Goal: Task Accomplishment & Management: Manage account settings

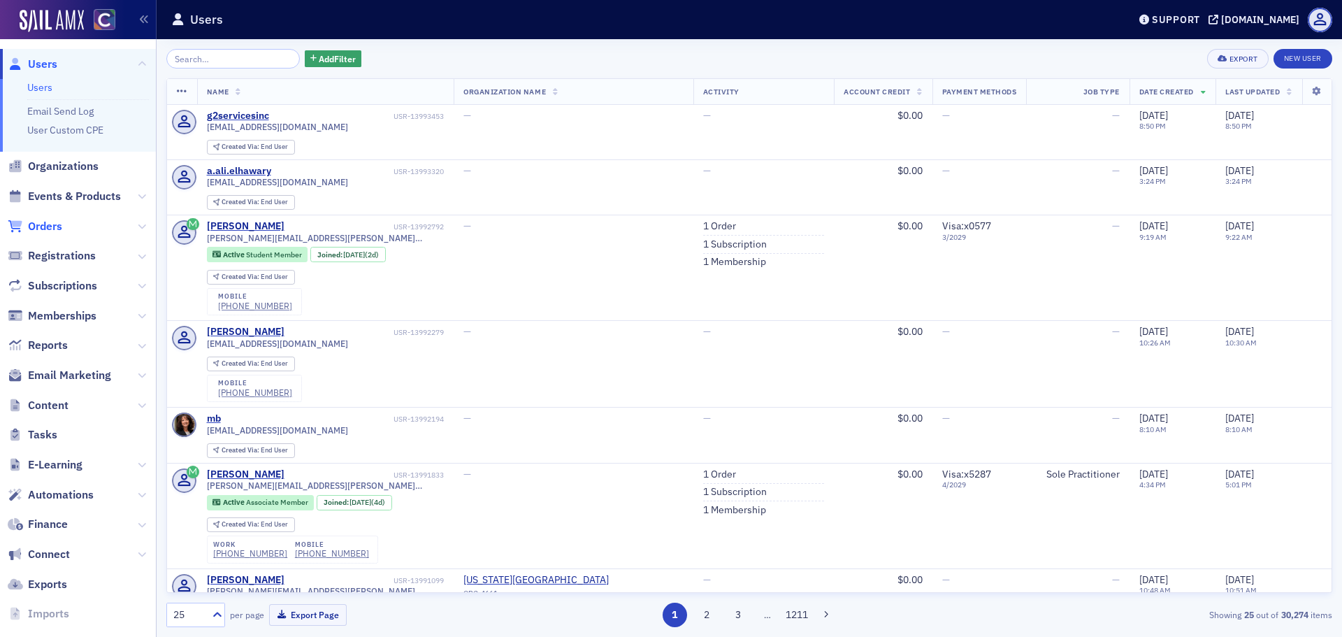
click at [57, 228] on span "Orders" at bounding box center [45, 226] width 34 height 15
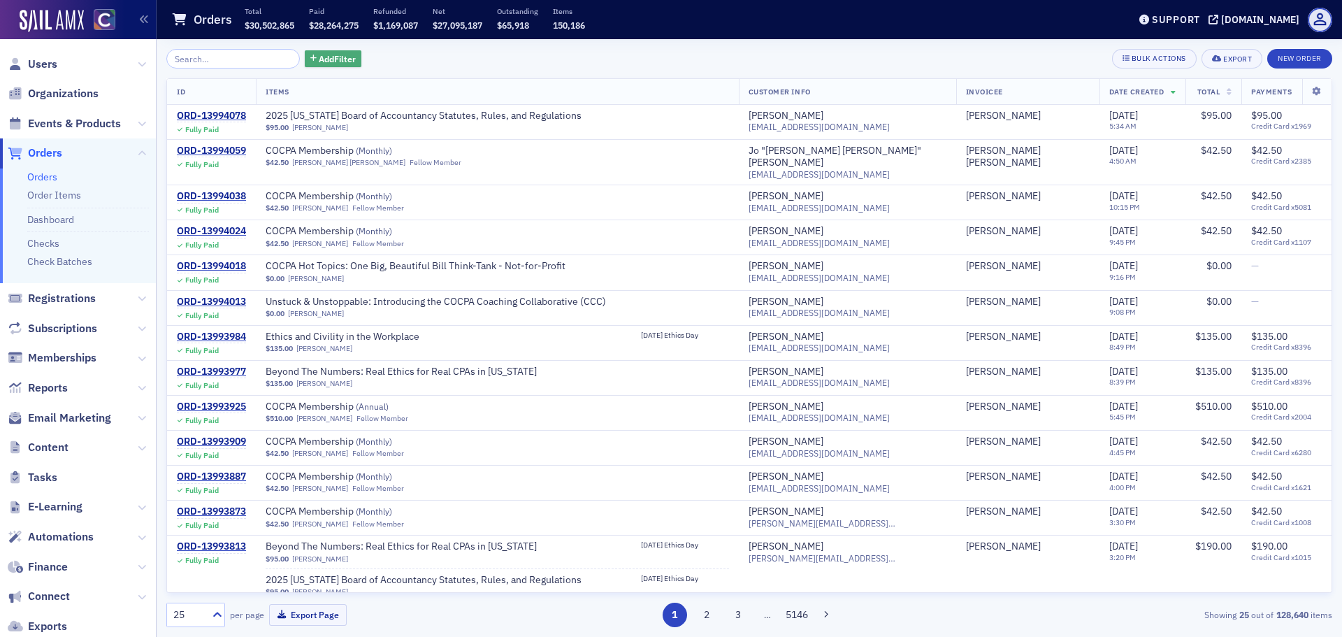
click at [323, 53] on span "Add Filter" at bounding box center [337, 58] width 37 height 13
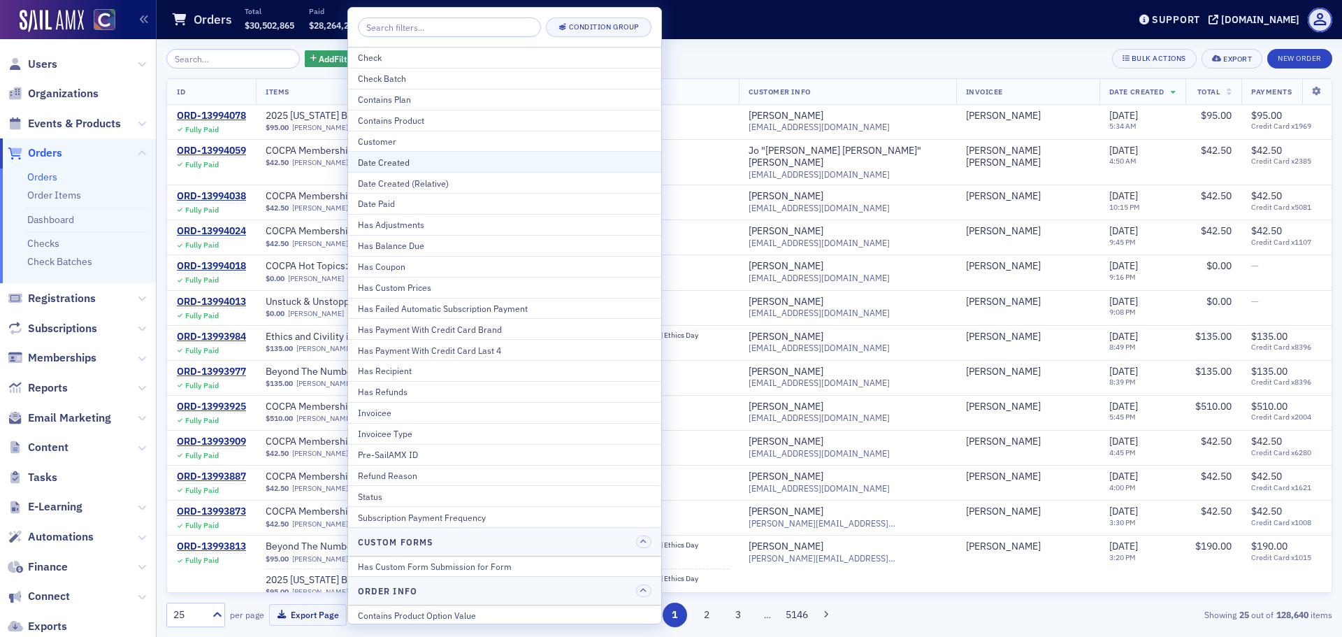
click at [429, 165] on div "Date Created" at bounding box center [505, 162] width 294 height 13
select select "7"
select select "2025"
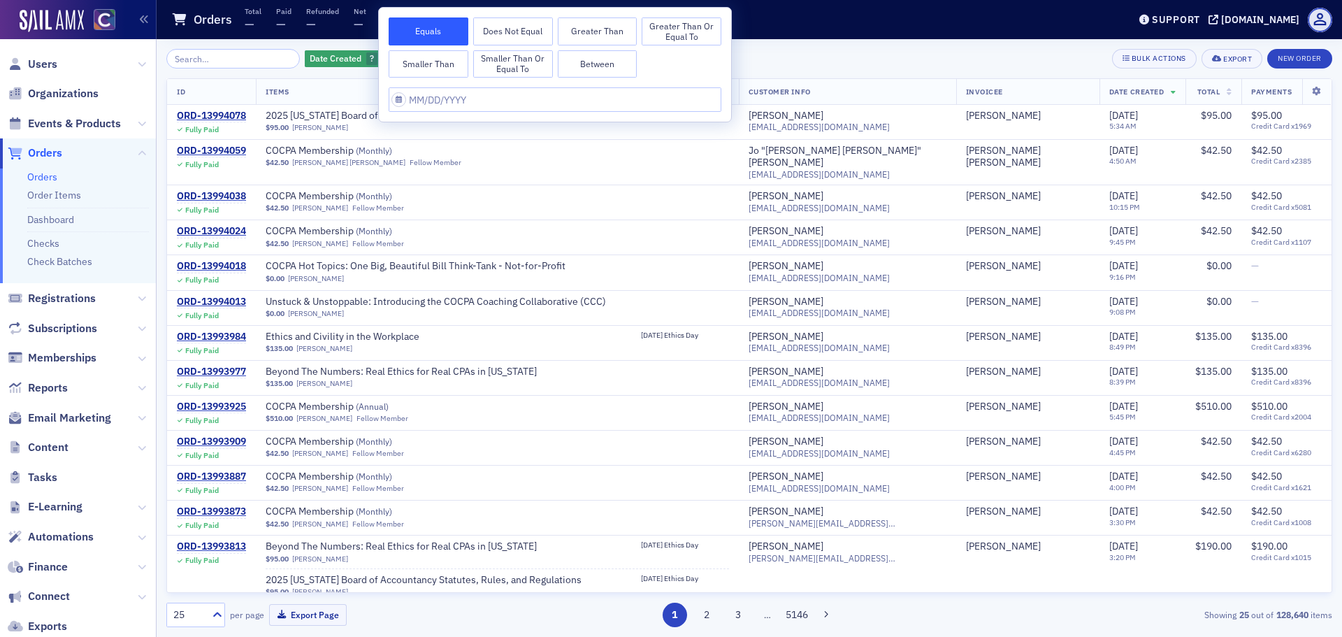
click at [452, 57] on button "Smaller Than" at bounding box center [429, 64] width 80 height 28
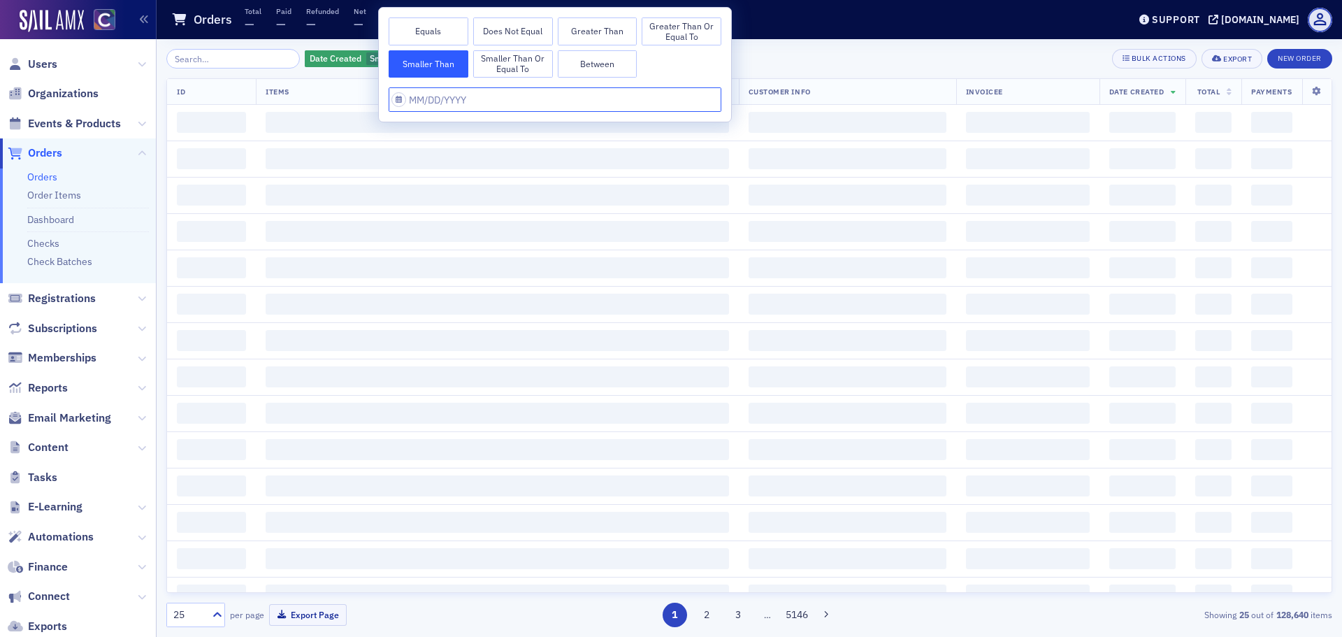
select select "7"
select select "2025"
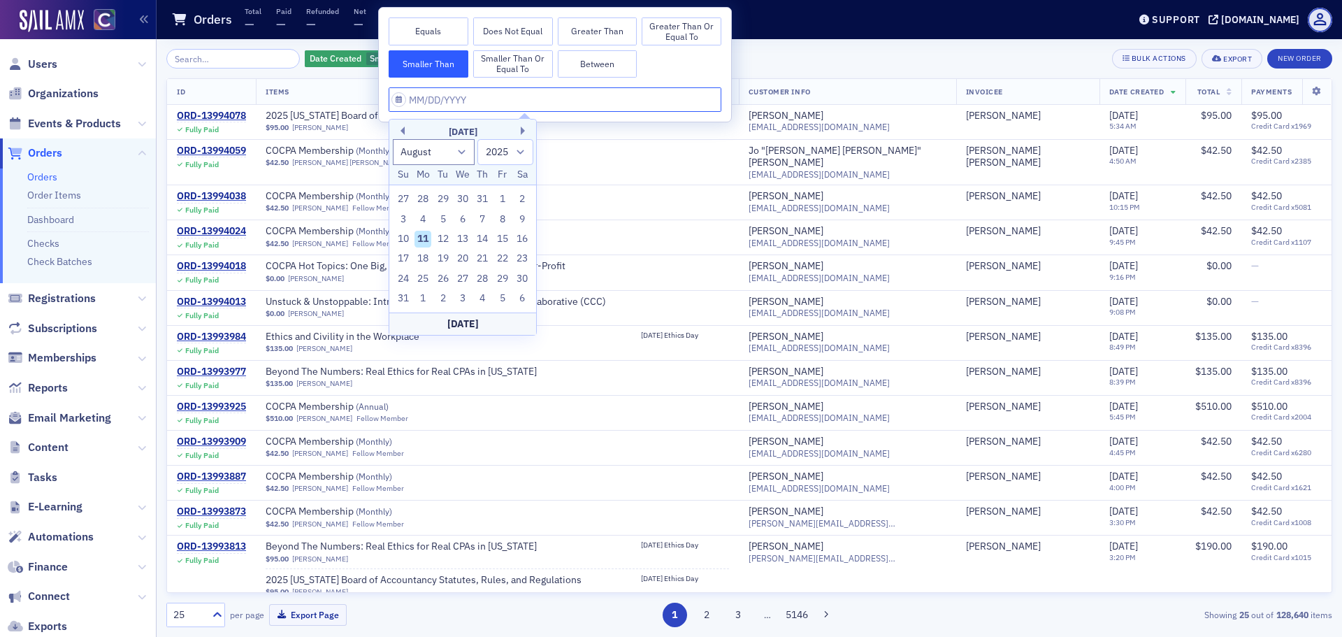
click at [435, 94] on input "text" at bounding box center [555, 99] width 333 height 24
click at [405, 135] on div "August 2025" at bounding box center [462, 132] width 147 height 14
click at [405, 131] on div "August 2025" at bounding box center [462, 132] width 147 height 14
click at [401, 130] on button "Previous Month" at bounding box center [400, 131] width 8 height 8
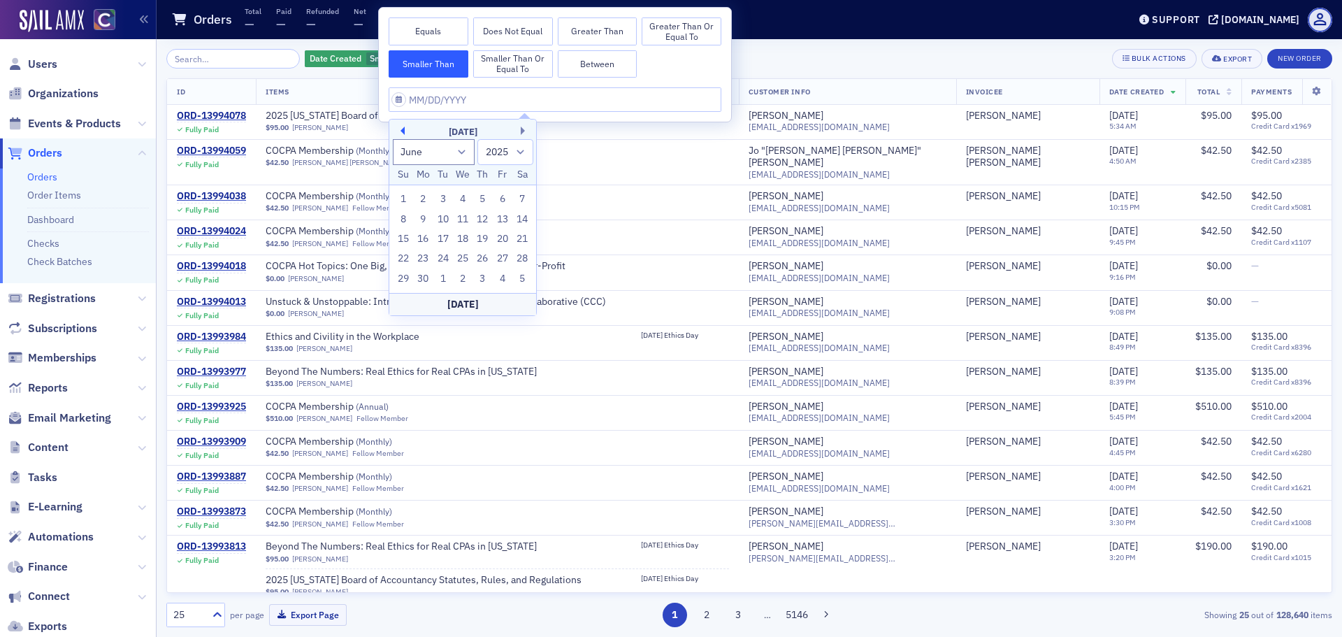
click at [401, 130] on button "Previous Month" at bounding box center [400, 131] width 8 height 8
click at [520, 127] on div "April 2025" at bounding box center [462, 132] width 147 height 14
click at [524, 128] on button "Next Month" at bounding box center [525, 131] width 8 height 8
select select "4"
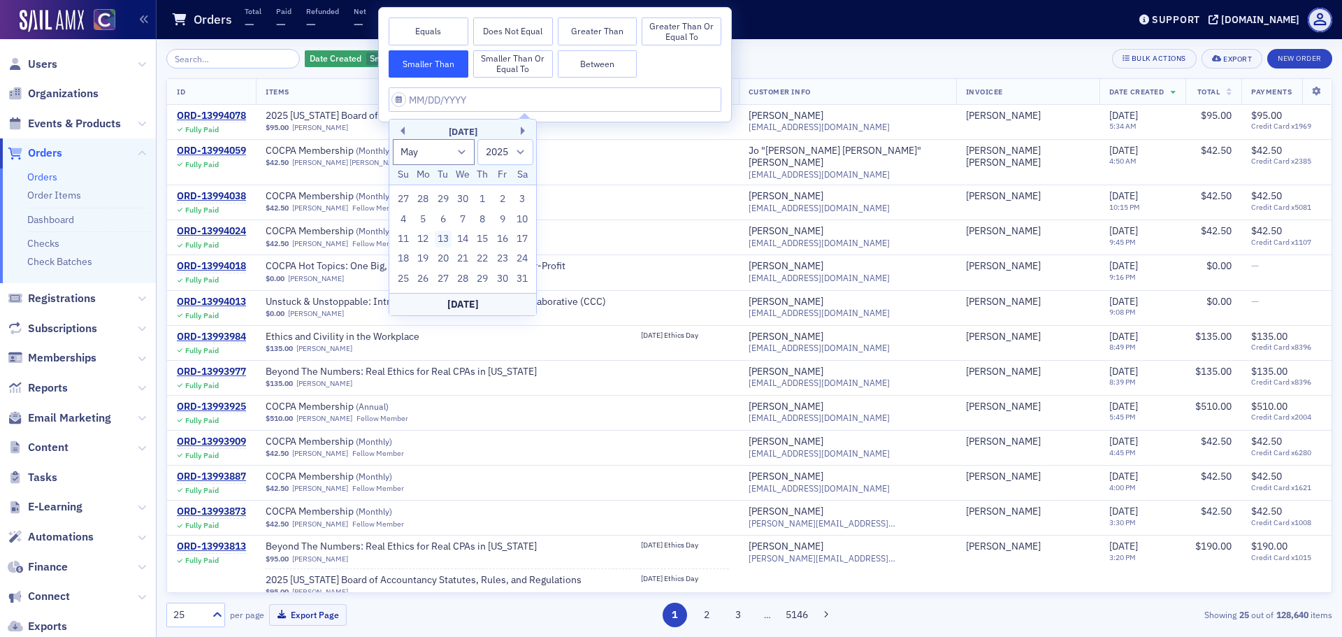
click at [443, 240] on div "13" at bounding box center [443, 239] width 17 height 17
type input "05/13/2025"
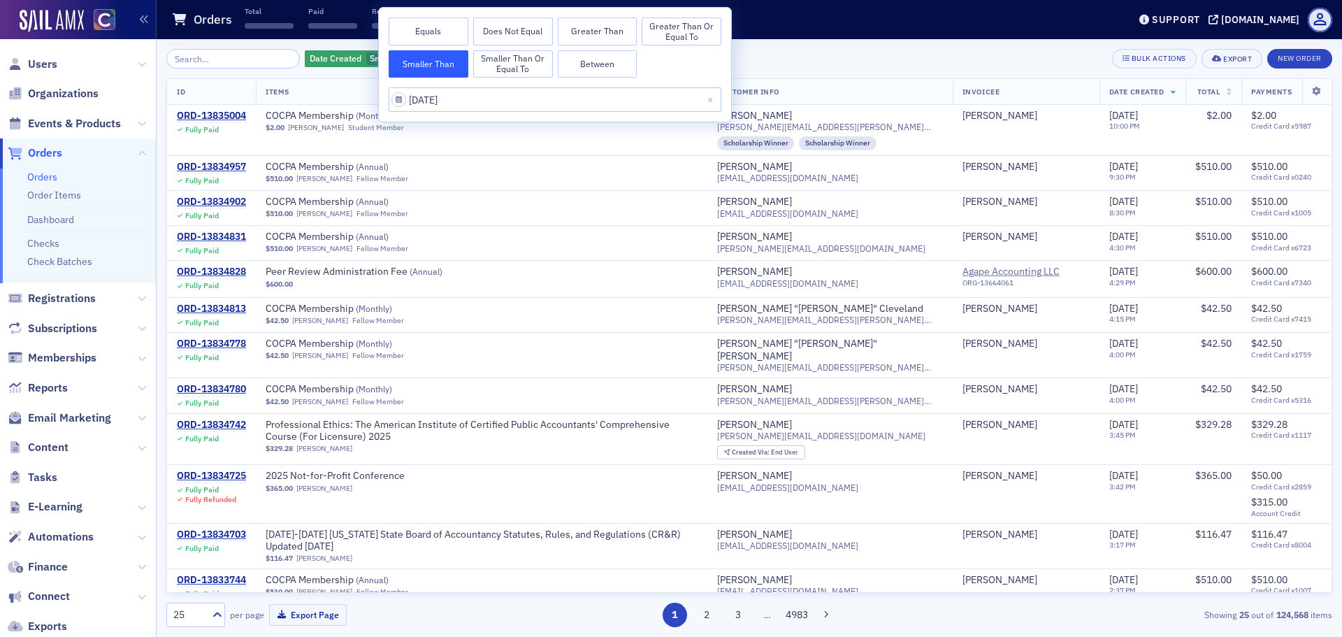
click at [782, 63] on div "Date Created Smaller Than : 5/13/2025 Add Filter Bulk Actions Export New Order" at bounding box center [749, 59] width 1166 height 20
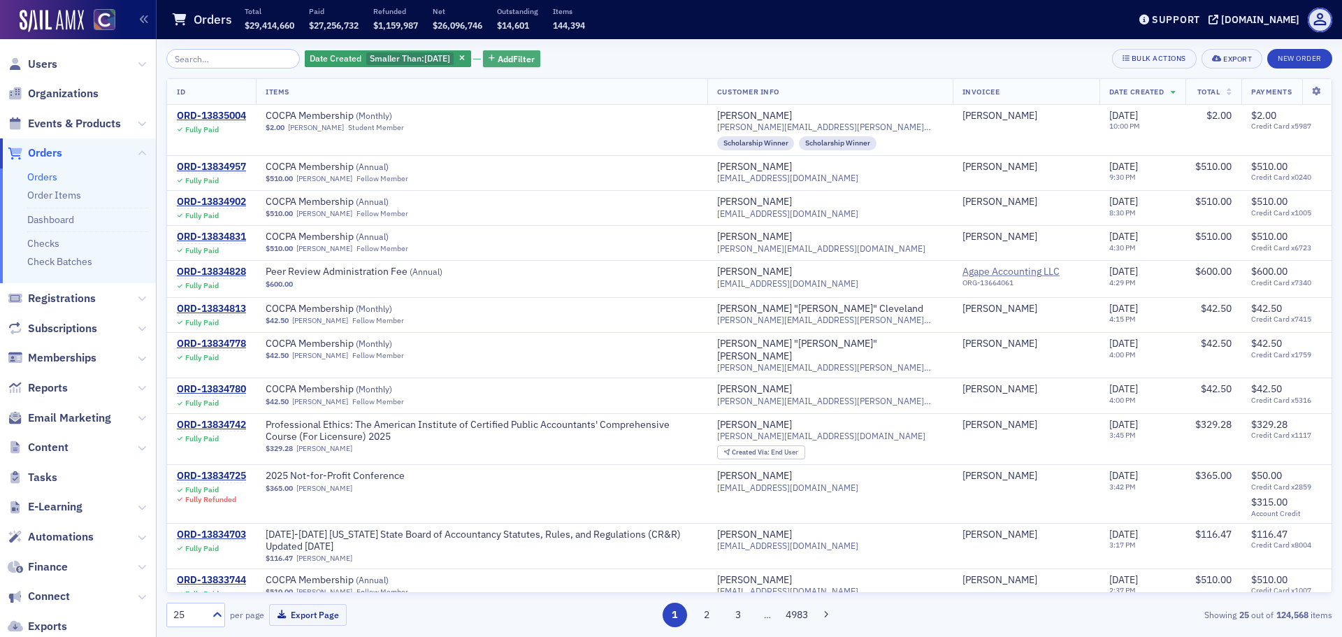
click at [506, 56] on span "Add Filter" at bounding box center [516, 58] width 37 height 13
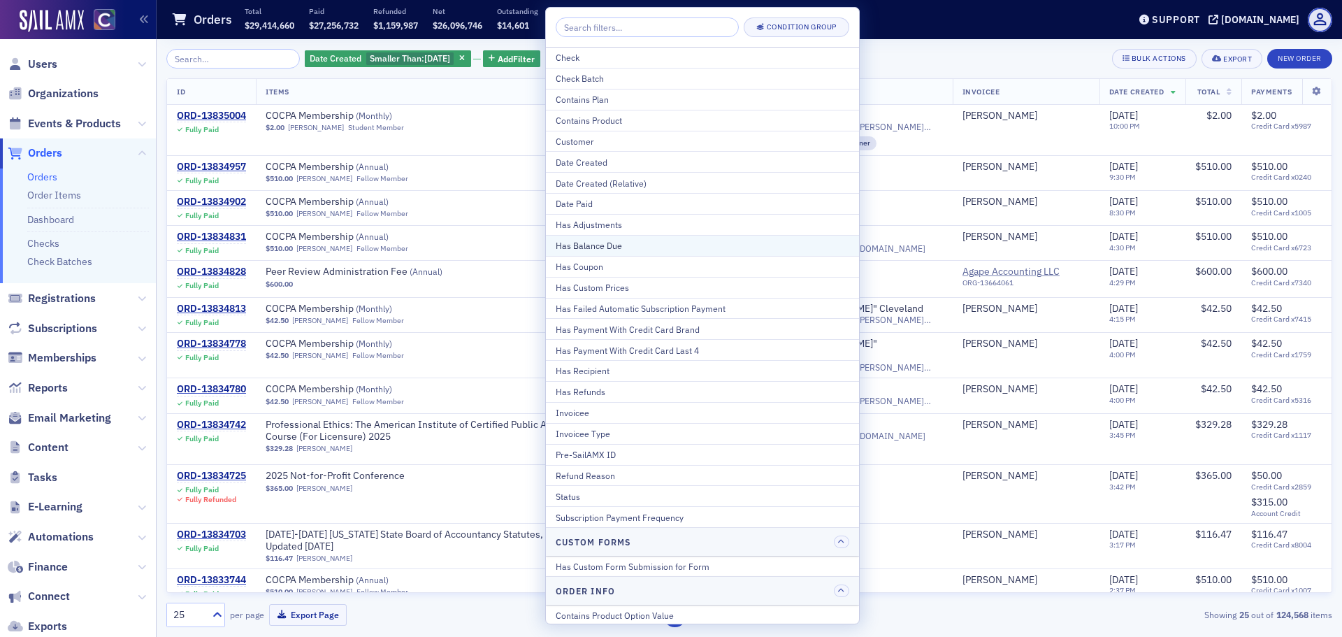
click at [626, 244] on div "Has Balance Due" at bounding box center [703, 245] width 294 height 13
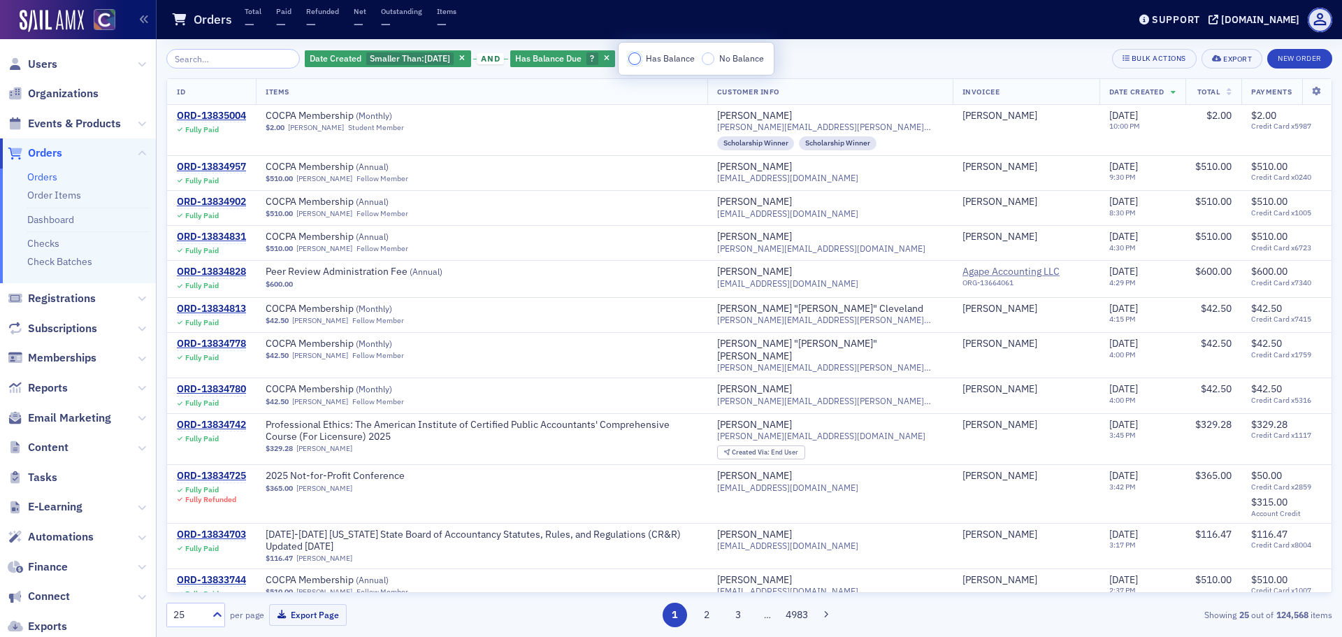
click at [635, 58] on input "Has Balance" at bounding box center [634, 58] width 13 height 13
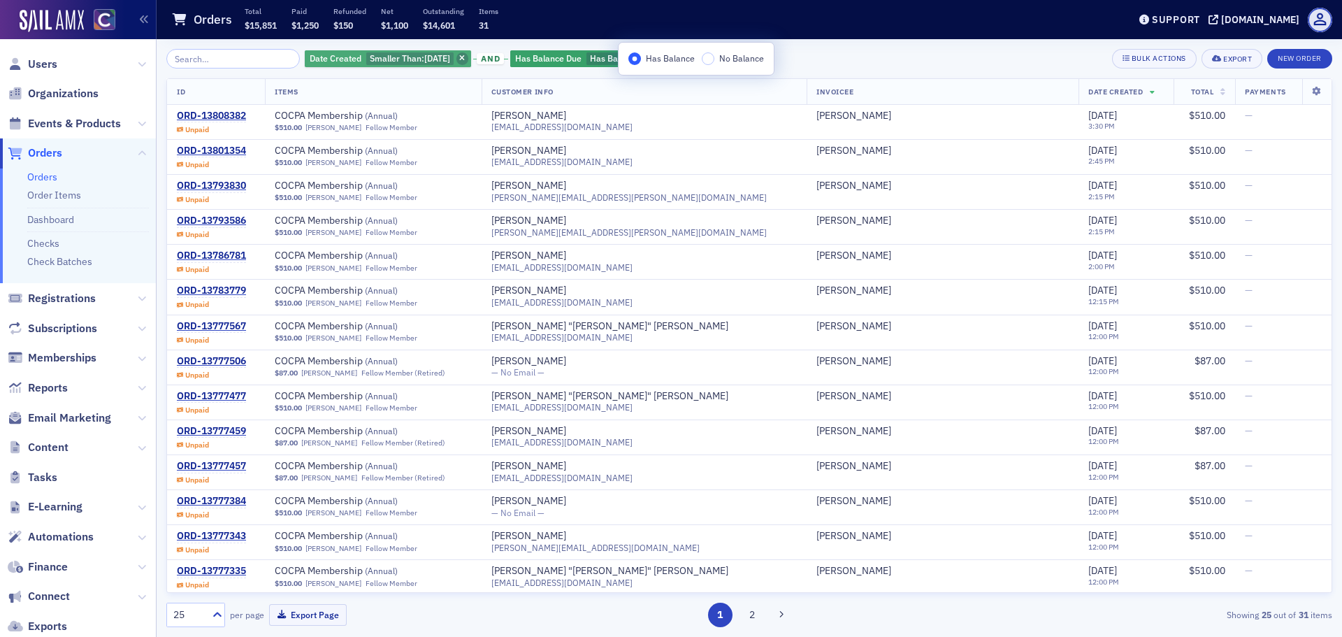
click at [466, 53] on span "button" at bounding box center [463, 58] width 13 height 13
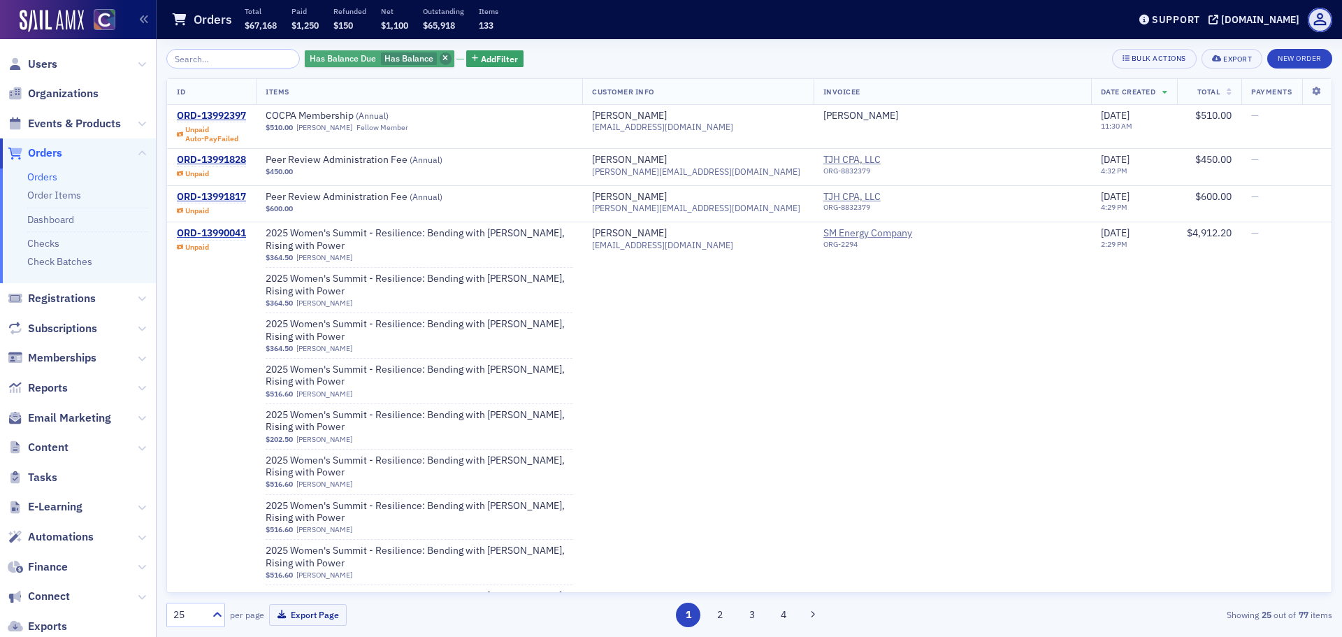
click at [443, 57] on icon "button" at bounding box center [446, 59] width 6 height 8
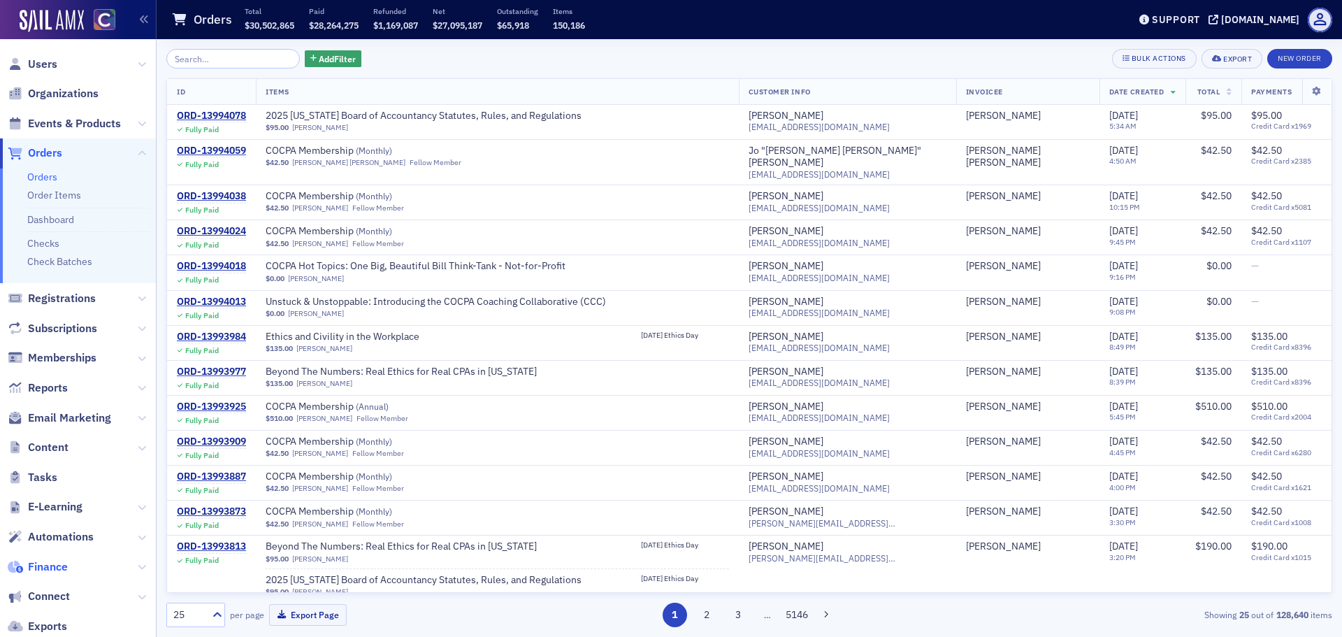
click at [56, 569] on span "Finance" at bounding box center [48, 566] width 40 height 15
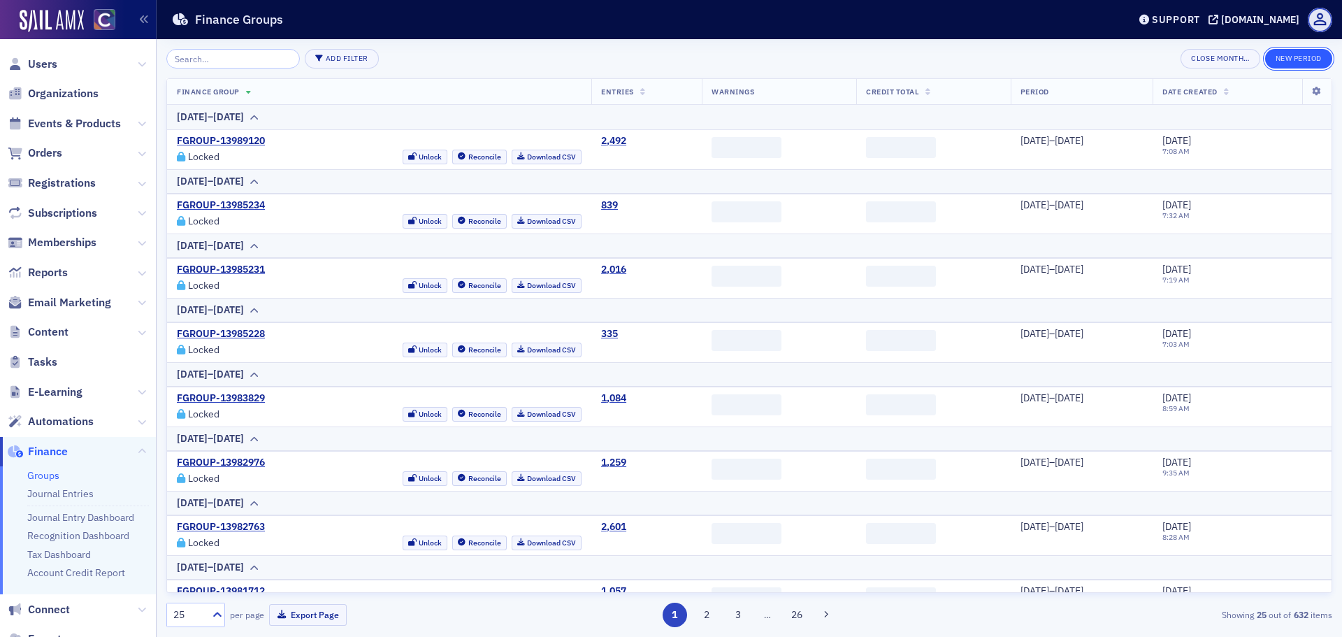
click at [1272, 64] on button "New Period" at bounding box center [1298, 59] width 67 height 20
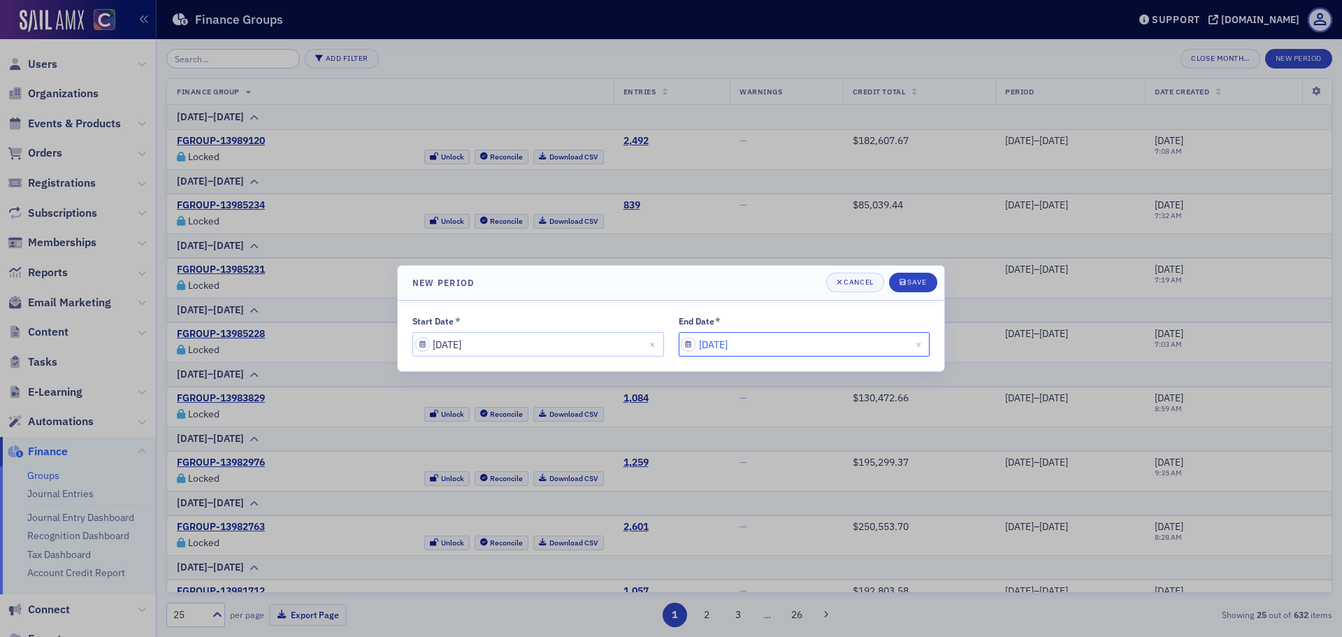
select select "6"
select select "2025"
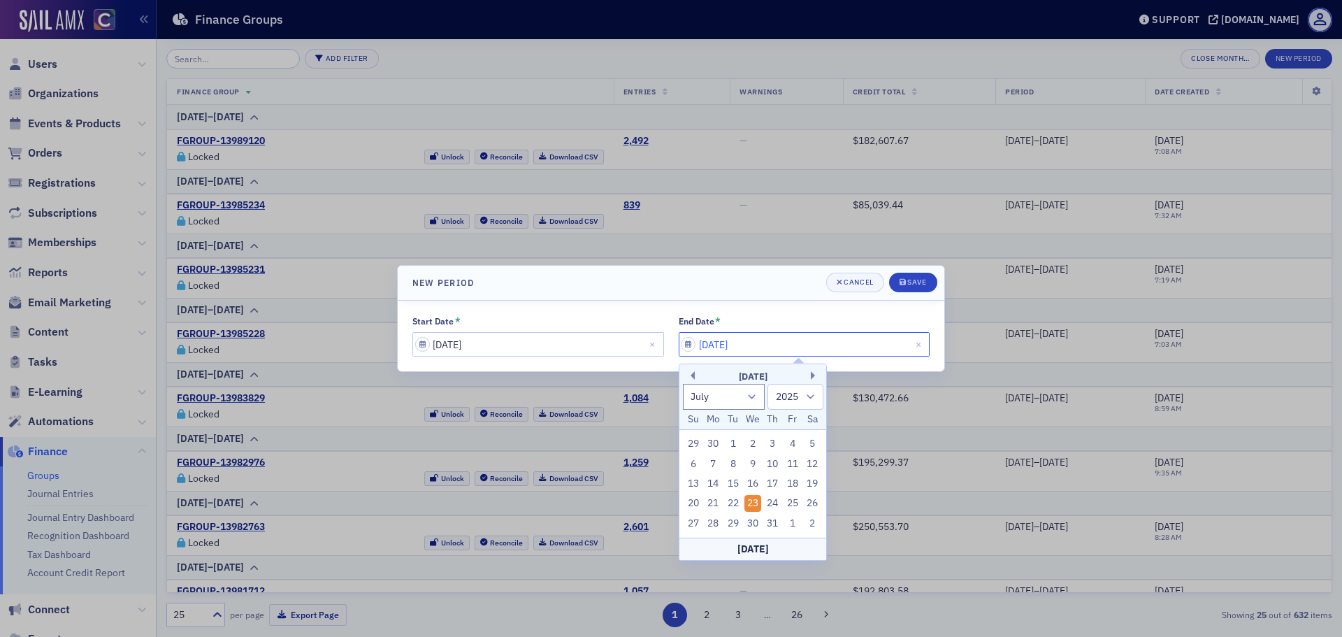
click at [745, 347] on input "07/23/2025" at bounding box center [805, 344] width 252 height 24
click at [730, 502] on div "22" at bounding box center [733, 503] width 17 height 17
type input "07/22/2025"
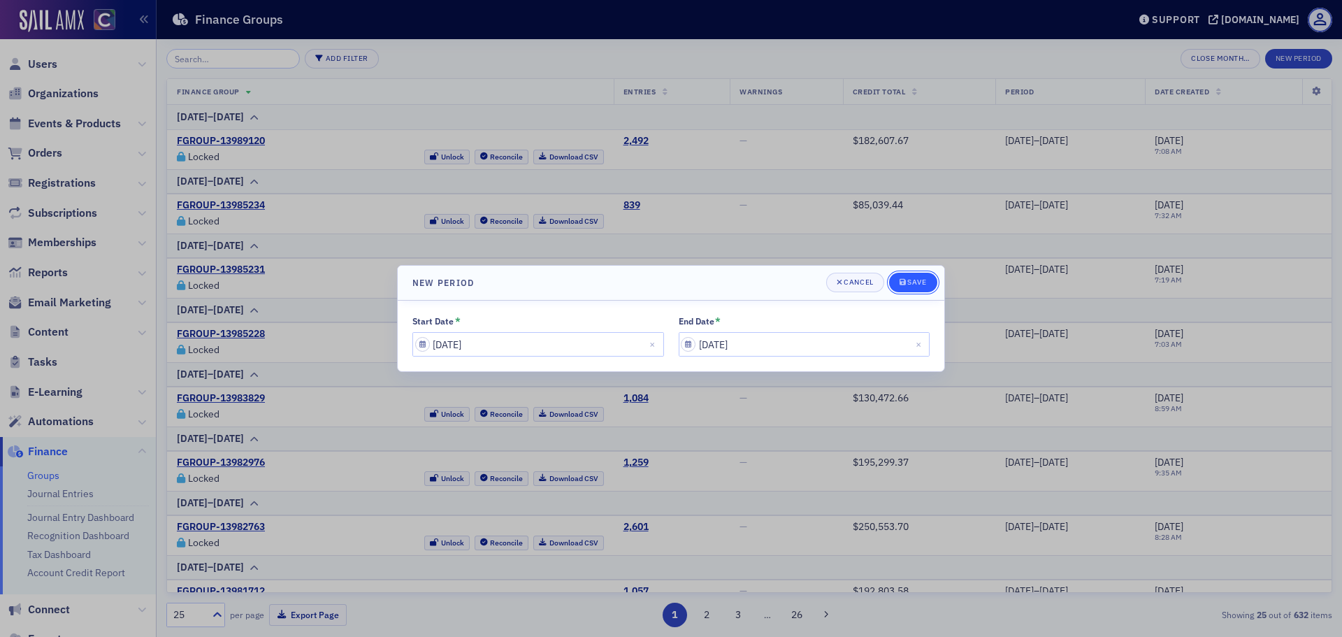
click at [910, 287] on span "Save" at bounding box center [913, 282] width 27 height 11
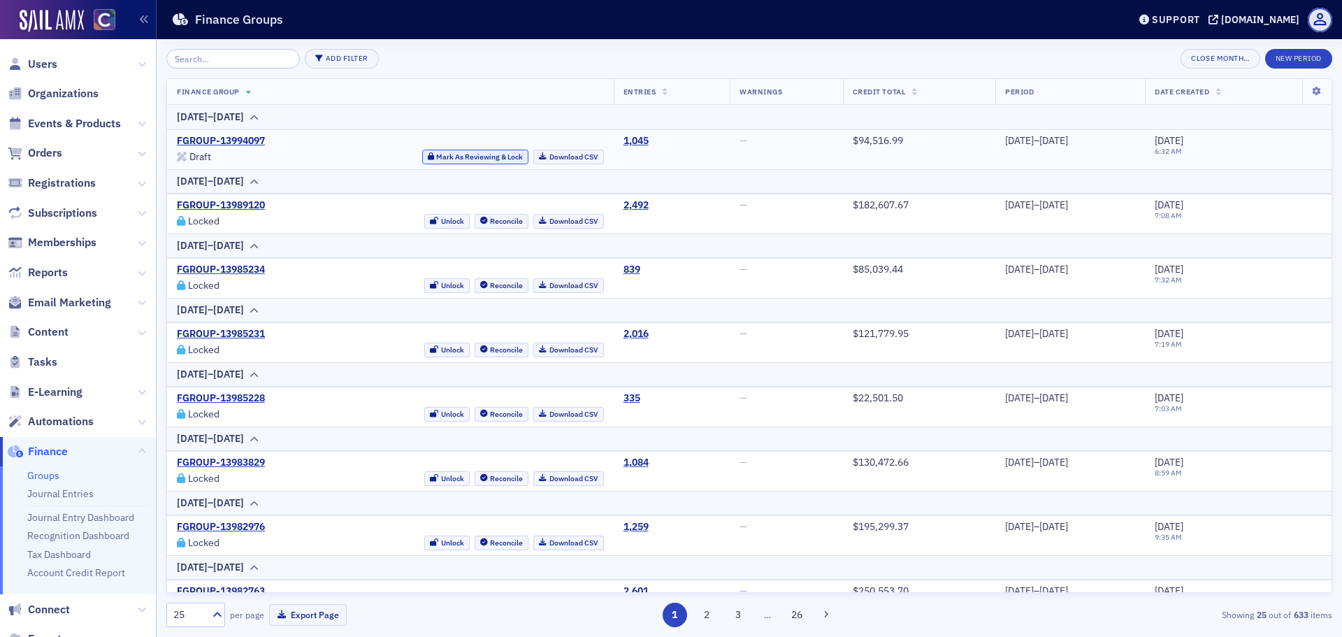
click at [471, 153] on button "Mark As Reviewing & Lock" at bounding box center [475, 157] width 107 height 15
click at [541, 155] on link "Download CSV" at bounding box center [568, 157] width 71 height 15
